Goal: Complete application form

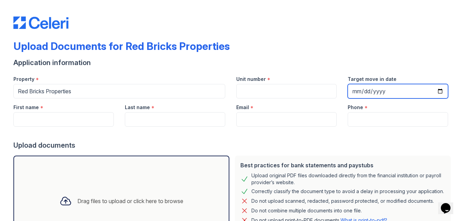
click at [438, 92] on input "Target move in date" at bounding box center [398, 91] width 100 height 14
type input "[DATE]"
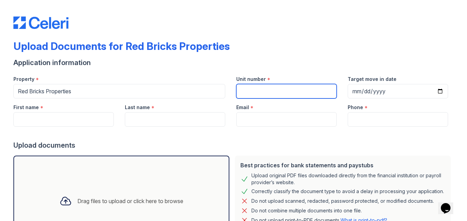
click at [244, 89] on input "Unit number" at bounding box center [286, 91] width 100 height 14
type input "2314"
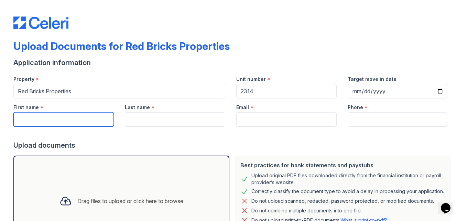
click at [37, 125] on input "First name" at bounding box center [63, 119] width 100 height 14
type input "Savanna"
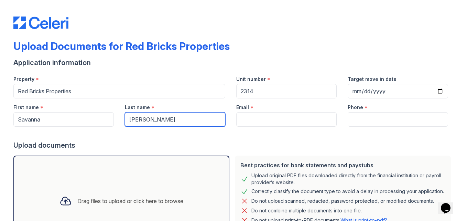
type input "[PERSON_NAME]"
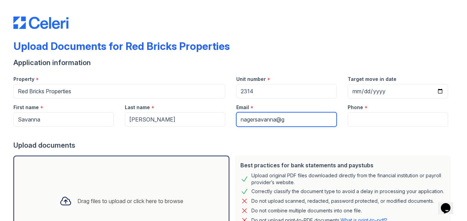
type input "[EMAIL_ADDRESS][DOMAIN_NAME]"
type input "6192061162"
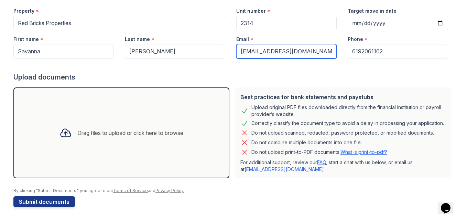
scroll to position [55, 0]
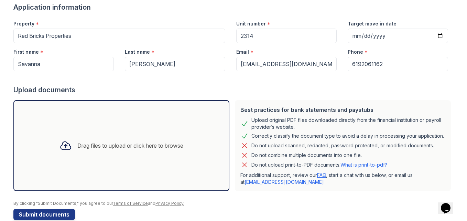
click at [77, 144] on div "Drag files to upload or click here to browse" at bounding box center [130, 145] width 106 height 8
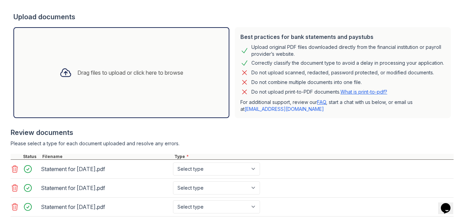
scroll to position [171, 0]
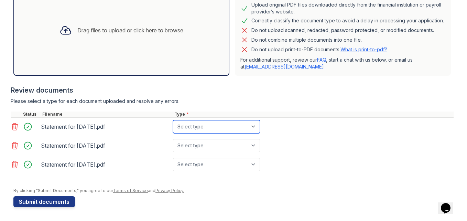
click at [255, 129] on select "Select type Paystub Bank Statement Offer Letter Tax Documents Benefit Award Let…" at bounding box center [216, 126] width 87 height 13
select select "paystub"
click at [173, 120] on select "Select type Paystub Bank Statement Offer Letter Tax Documents Benefit Award Let…" at bounding box center [216, 126] width 87 height 13
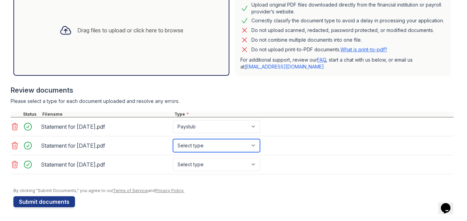
click at [248, 143] on select "Select type Paystub Bank Statement Offer Letter Tax Documents Benefit Award Let…" at bounding box center [216, 145] width 87 height 13
select select "paystub"
click at [173, 139] on select "Select type Paystub Bank Statement Offer Letter Tax Documents Benefit Award Let…" at bounding box center [216, 145] width 87 height 13
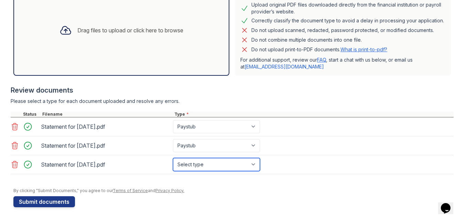
click at [252, 165] on select "Select type Paystub Bank Statement Offer Letter Tax Documents Benefit Award Let…" at bounding box center [216, 164] width 87 height 13
select select "paystub"
click at [173, 158] on select "Select type Paystub Bank Statement Offer Letter Tax Documents Benefit Award Let…" at bounding box center [216, 164] width 87 height 13
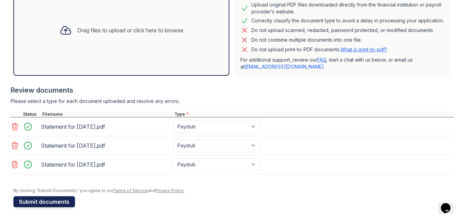
click at [50, 202] on button "Submit documents" at bounding box center [44, 201] width 62 height 11
